Goal: Task Accomplishment & Management: Manage account settings

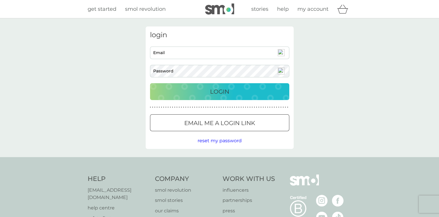
type input "[PERSON_NAME][EMAIL_ADDRESS][DOMAIN_NAME]"
click at [212, 96] on button "Login" at bounding box center [219, 91] width 139 height 17
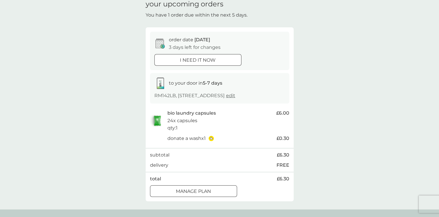
scroll to position [58, 0]
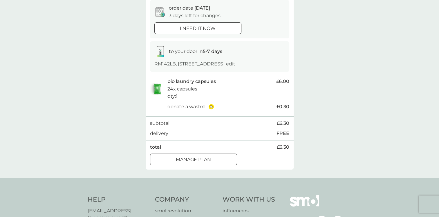
click at [211, 159] on p "Manage plan" at bounding box center [193, 160] width 35 height 8
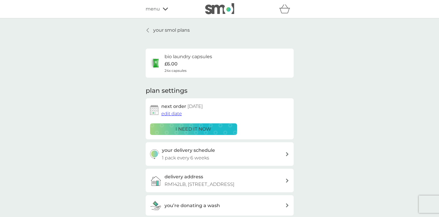
click at [242, 153] on div "your delivery schedule 1 pack every 6 weeks" at bounding box center [223, 153] width 123 height 15
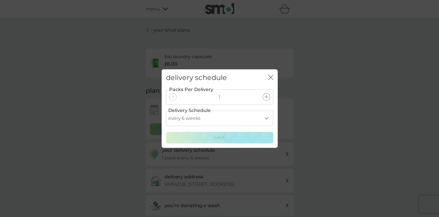
click at [265, 120] on select "every 1 week every 2 weeks every 3 weeks every 4 weeks every 5 weeks every 6 we…" at bounding box center [219, 117] width 107 height 15
select select "56"
click at [166, 110] on select "every 1 week every 2 weeks every 3 weeks every 4 weeks every 5 weeks every 6 we…" at bounding box center [219, 117] width 107 height 15
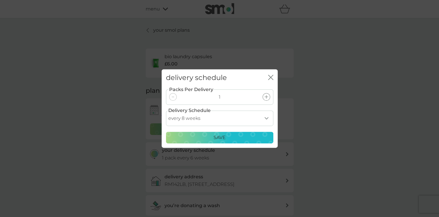
click at [229, 136] on div "Save" at bounding box center [220, 138] width 100 height 8
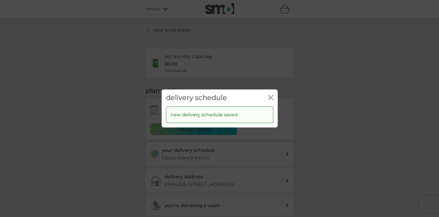
click at [271, 97] on icon "close" at bounding box center [272, 97] width 2 height 5
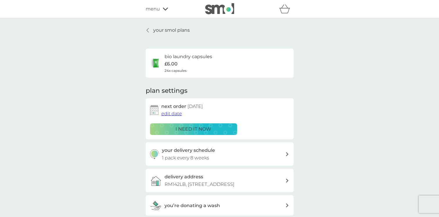
click at [176, 115] on span "edit date" at bounding box center [171, 114] width 21 height 6
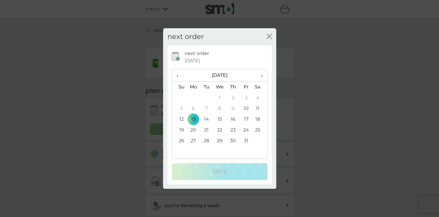
click at [262, 75] on span "›" at bounding box center [260, 75] width 6 height 12
click at [194, 120] on td "10" at bounding box center [193, 119] width 13 height 11
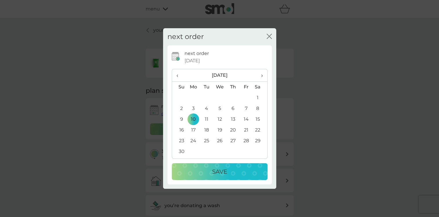
click at [203, 170] on div "Save" at bounding box center [220, 171] width 84 height 9
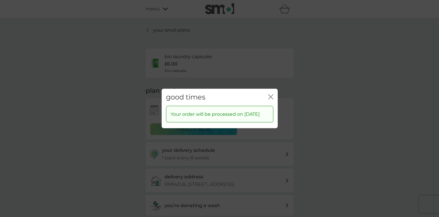
click at [271, 94] on icon "close" at bounding box center [272, 96] width 2 height 5
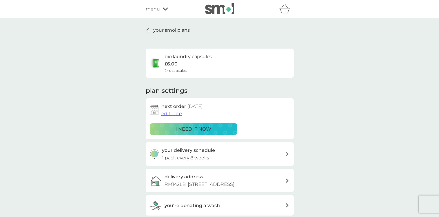
click at [166, 9] on icon at bounding box center [165, 9] width 5 height 3
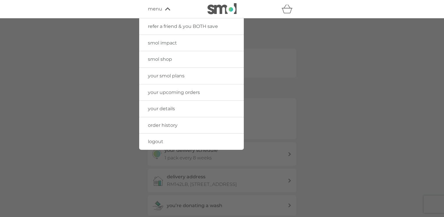
click at [157, 141] on span "logout" at bounding box center [155, 142] width 15 height 6
